Goal: Check status: Check status

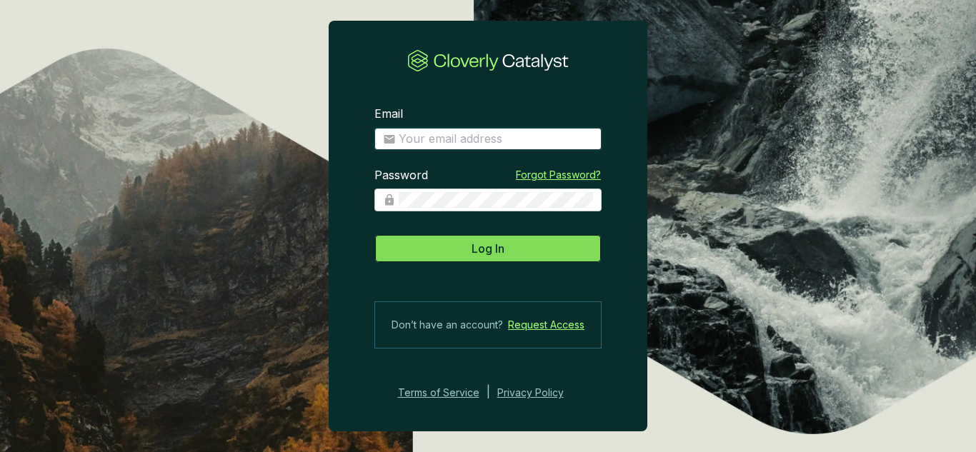
type input "[EMAIL_ADDRESS][DOMAIN_NAME]"
click at [465, 256] on button "Log In" at bounding box center [487, 248] width 227 height 29
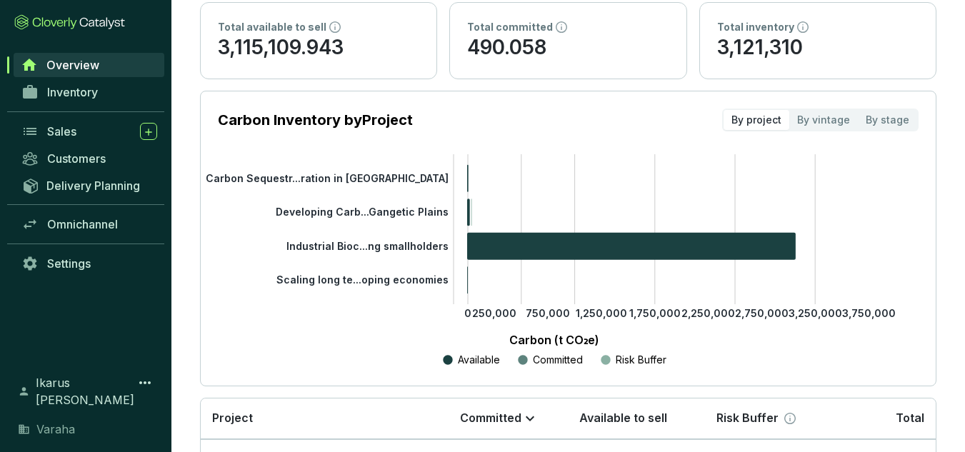
scroll to position [349, 0]
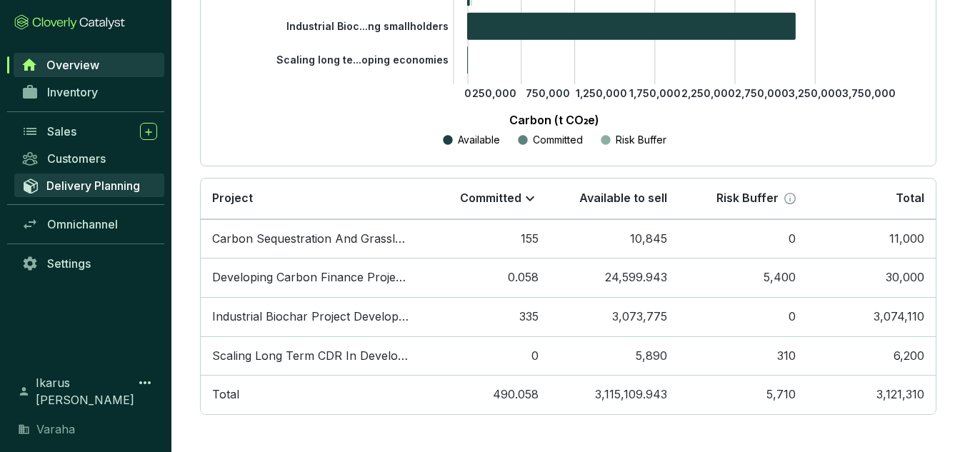
click at [116, 177] on link "Delivery Planning" at bounding box center [89, 186] width 150 height 24
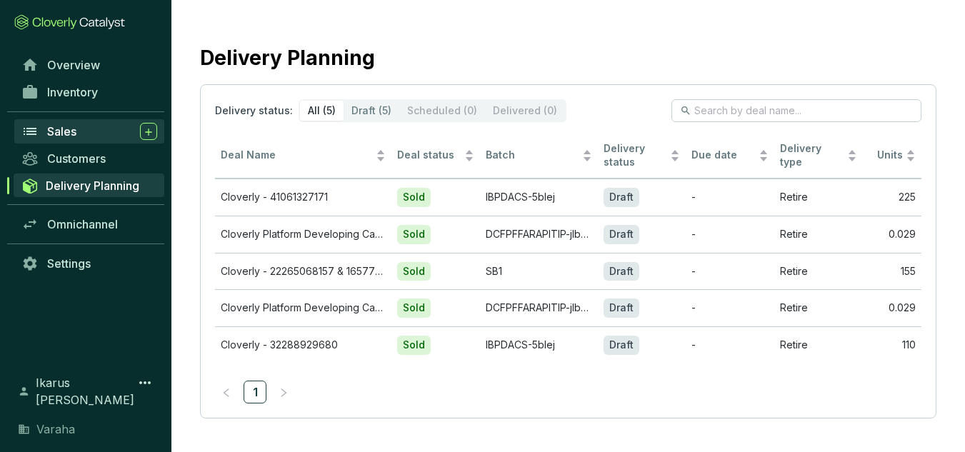
click at [114, 122] on link "Sales" at bounding box center [89, 131] width 150 height 24
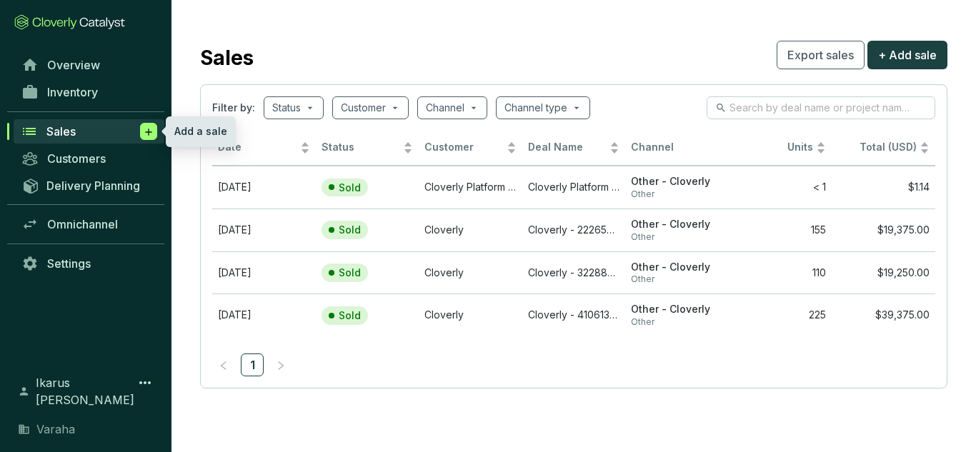
click at [144, 131] on icon at bounding box center [148, 132] width 11 height 14
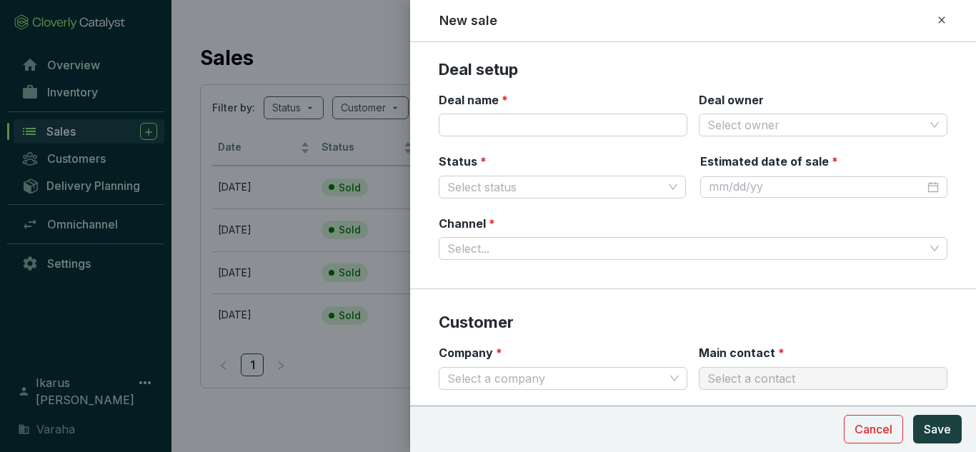
click at [944, 23] on icon at bounding box center [941, 19] width 11 height 17
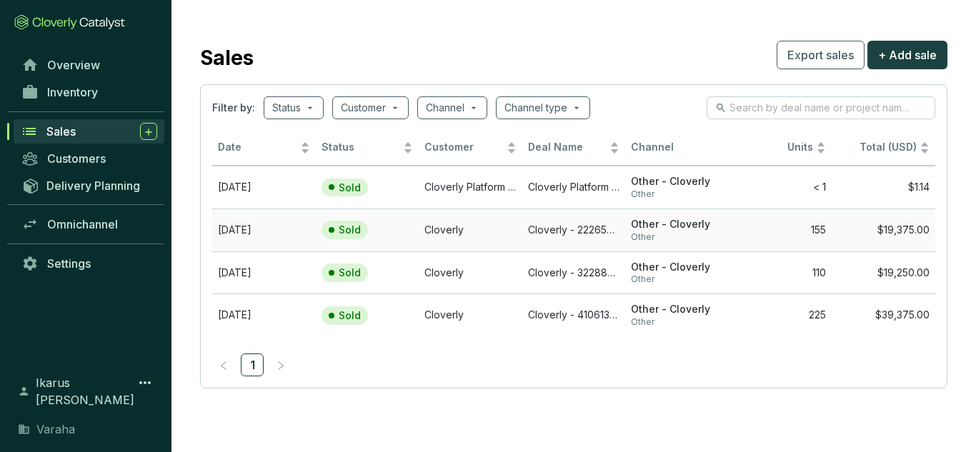
click at [772, 234] on td "155" at bounding box center [781, 230] width 104 height 43
click at [349, 269] on p "Sold" at bounding box center [350, 272] width 22 height 13
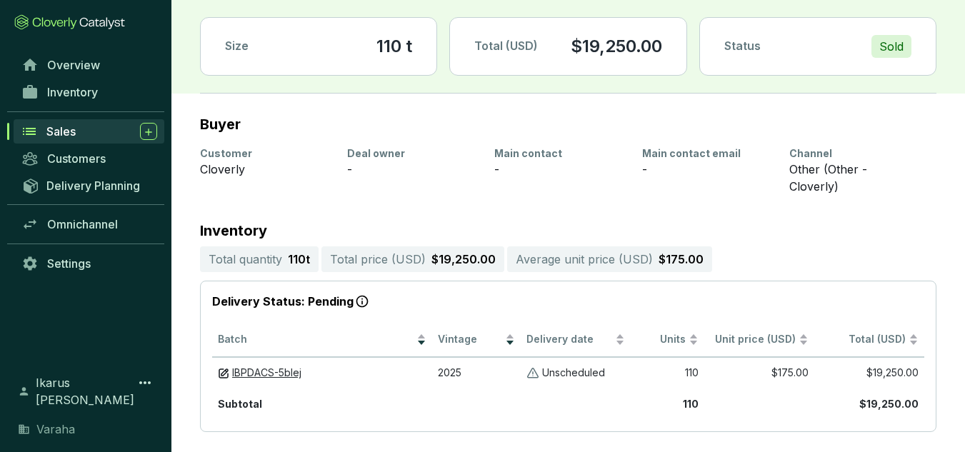
scroll to position [79, 0]
click at [290, 367] on span "IBPDACS-5blej" at bounding box center [266, 373] width 69 height 12
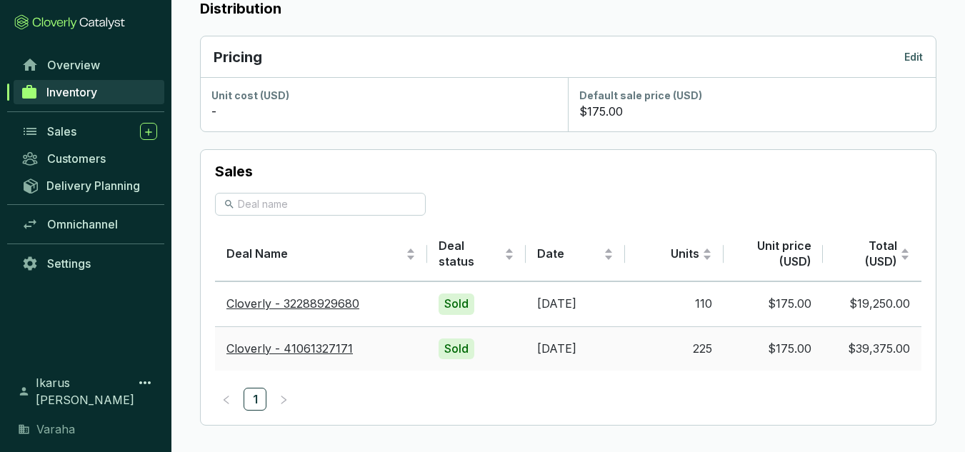
scroll to position [796, 0]
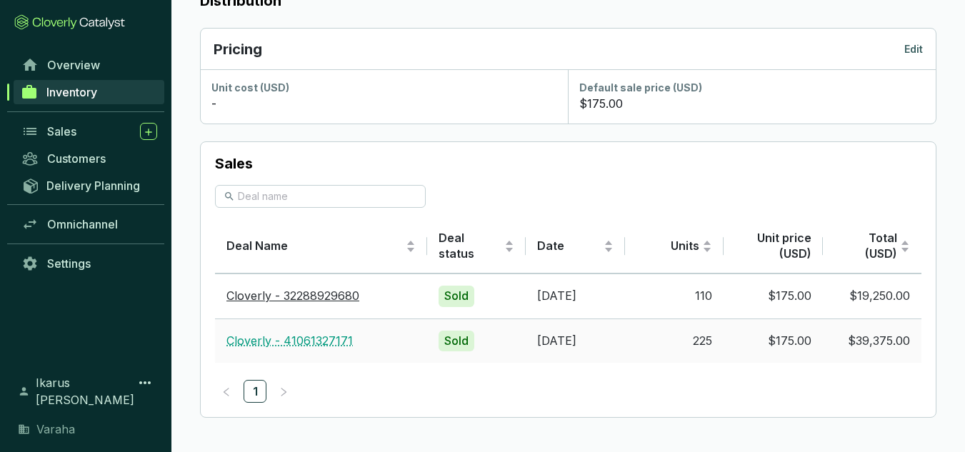
click at [338, 336] on link "Cloverly - 41061327171" at bounding box center [289, 341] width 126 height 14
click at [329, 299] on link "Cloverly - 32288929680" at bounding box center [292, 296] width 133 height 14
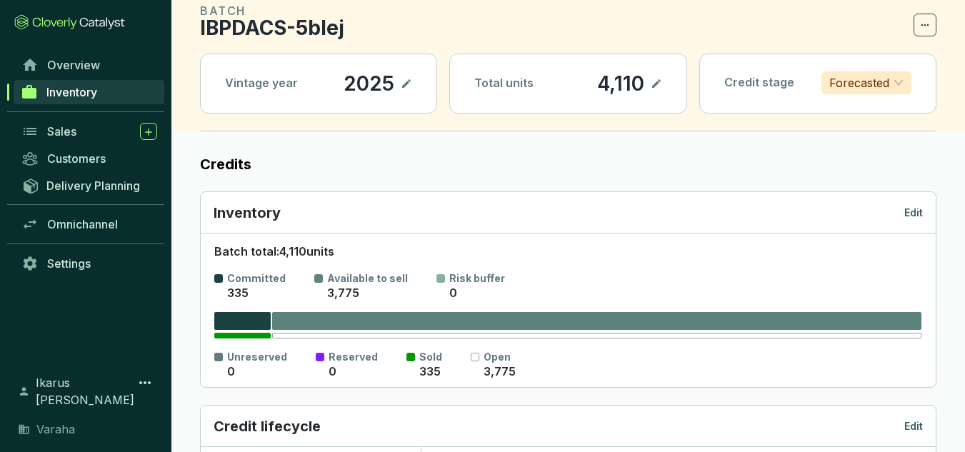
scroll to position [0, 0]
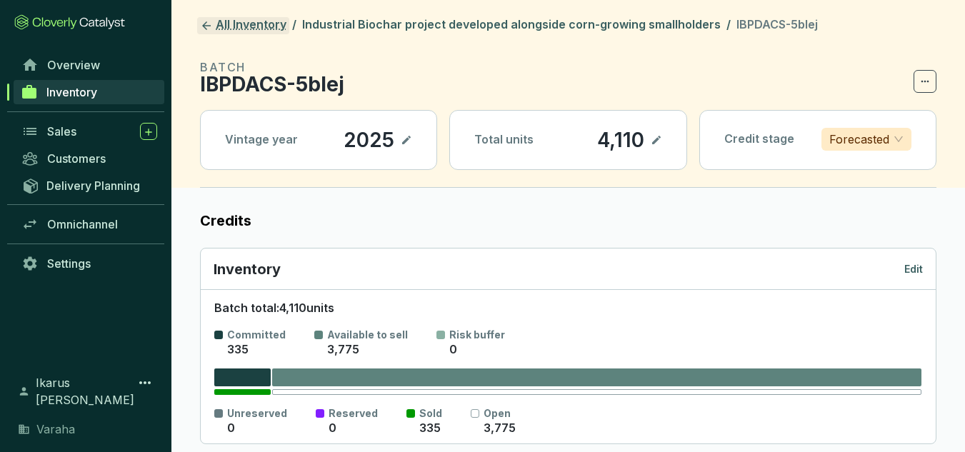
click at [209, 31] on icon at bounding box center [206, 25] width 13 height 13
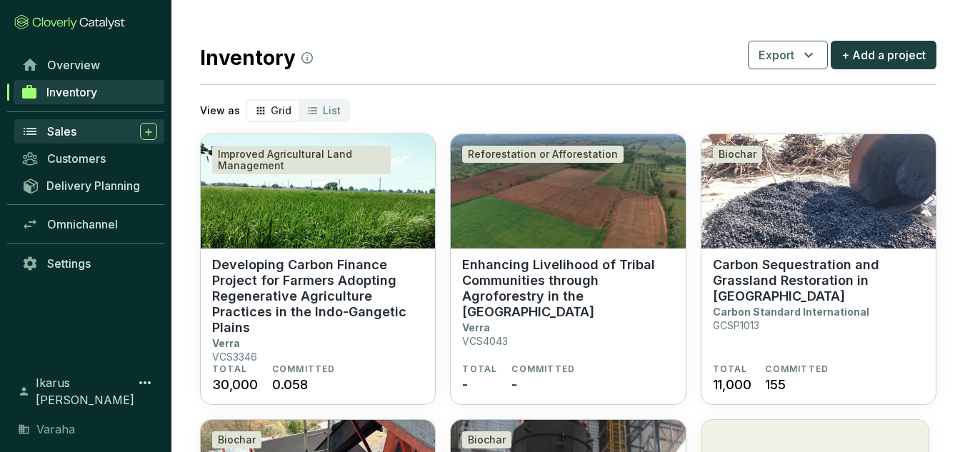
click at [78, 134] on div "Sales" at bounding box center [102, 131] width 110 height 17
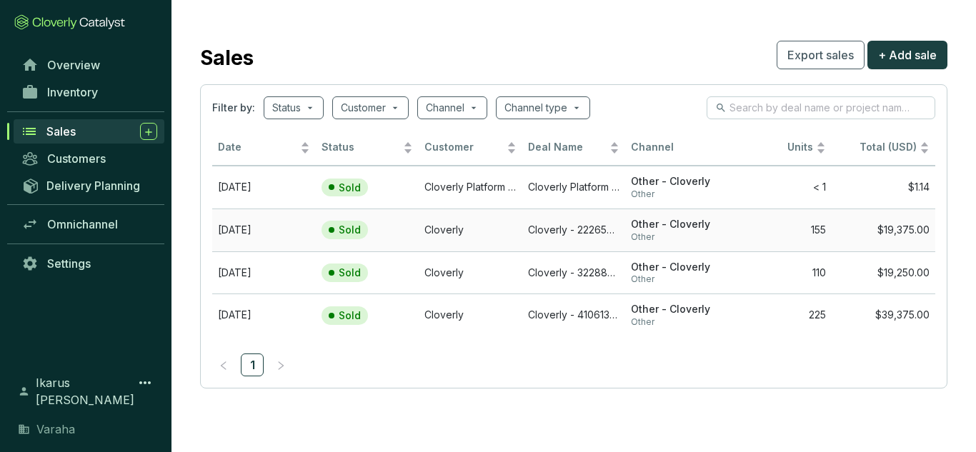
click at [229, 231] on td "[DATE]" at bounding box center [264, 230] width 104 height 43
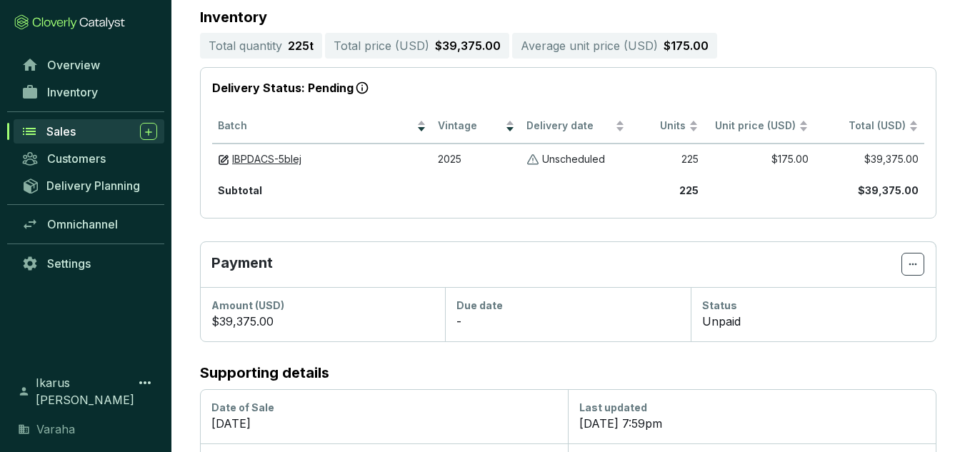
scroll to position [349, 0]
